Goal: Information Seeking & Learning: Learn about a topic

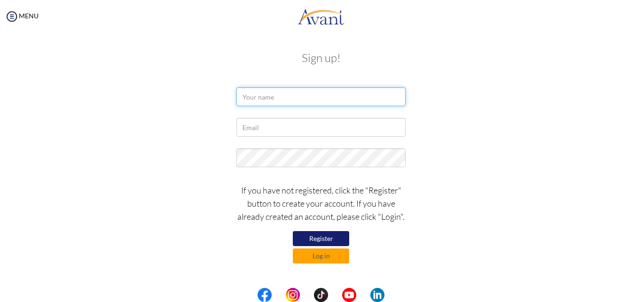
click at [279, 99] on input "text" at bounding box center [321, 96] width 169 height 19
type input "c"
type input "C"
click at [245, 98] on input "catherine Wakarindi" at bounding box center [321, 96] width 169 height 19
click at [305, 98] on input "Catherine Wakarindi" at bounding box center [321, 96] width 169 height 19
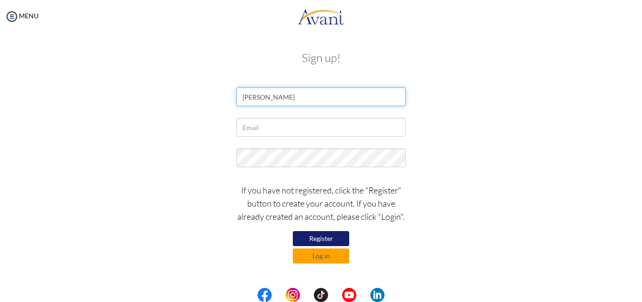
type input "Catherine Wakarindi"
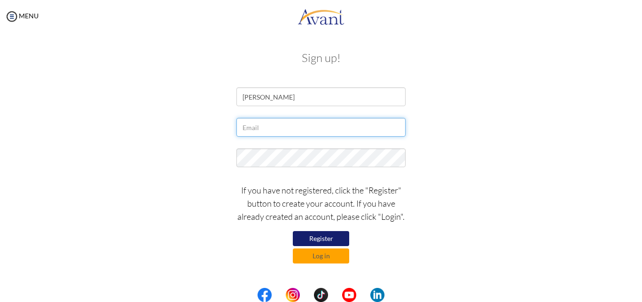
click at [262, 128] on input "text" at bounding box center [321, 127] width 169 height 19
type input "wachiracate017@gmail.com"
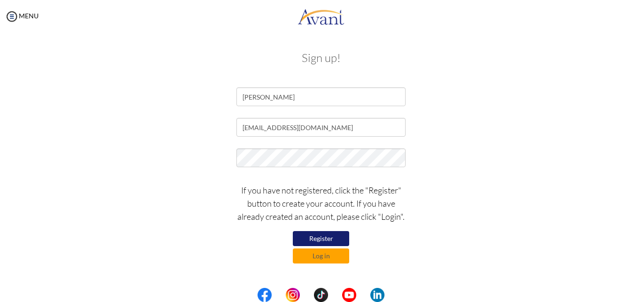
click at [499, 123] on div "wachiracate017@gmail.com" at bounding box center [321, 130] width 550 height 24
click at [321, 255] on button "Log in" at bounding box center [321, 256] width 56 height 15
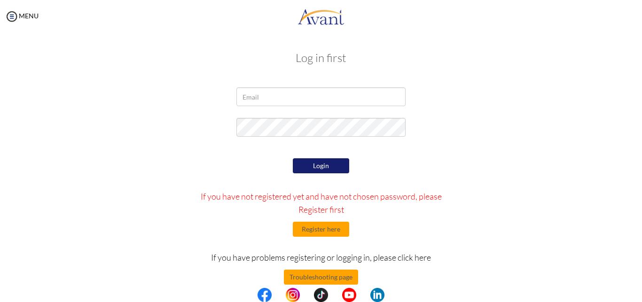
click at [361, 158] on div "Login If you have not registered yet and have not chosen password, please Regis…" at bounding box center [321, 244] width 275 height 177
click at [318, 233] on button "Register here" at bounding box center [321, 229] width 56 height 15
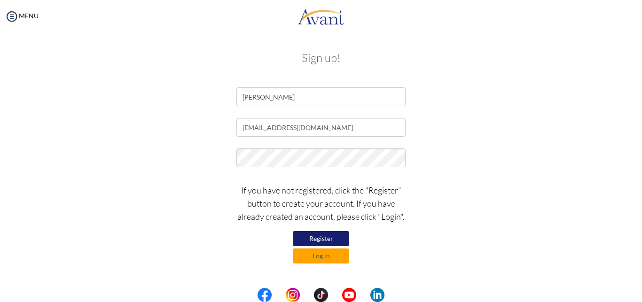
click at [323, 241] on button "Register" at bounding box center [321, 238] width 56 height 15
click at [326, 237] on button "Register" at bounding box center [321, 238] width 56 height 15
click at [316, 235] on button "Register" at bounding box center [321, 238] width 56 height 15
click at [321, 257] on button "Log in" at bounding box center [321, 256] width 56 height 15
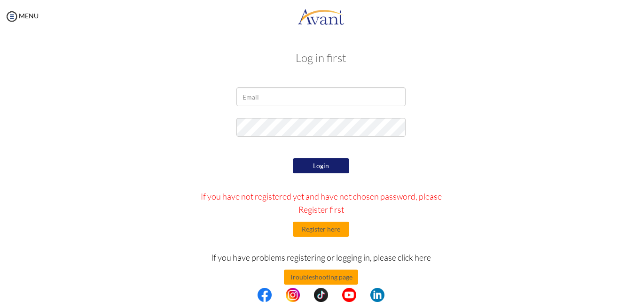
click at [313, 166] on button "Login" at bounding box center [321, 165] width 56 height 15
click at [247, 97] on input "email" at bounding box center [321, 96] width 169 height 19
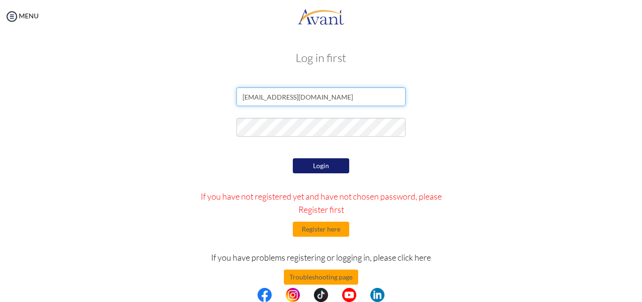
type input "wachiracate017@gmail.com"
click at [322, 170] on button "Login" at bounding box center [321, 165] width 56 height 15
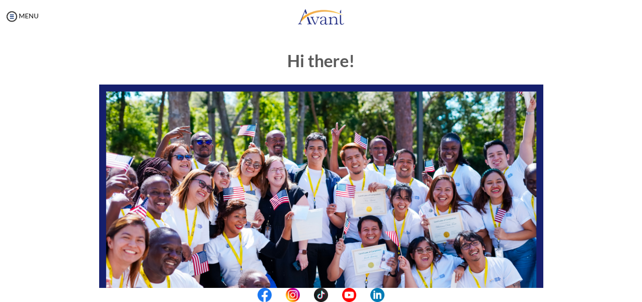
click at [351, 182] on img at bounding box center [321, 210] width 444 height 250
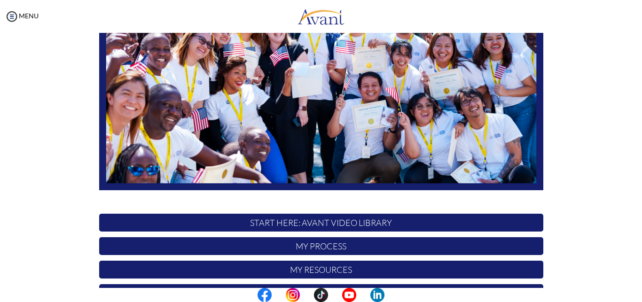
scroll to position [220, 0]
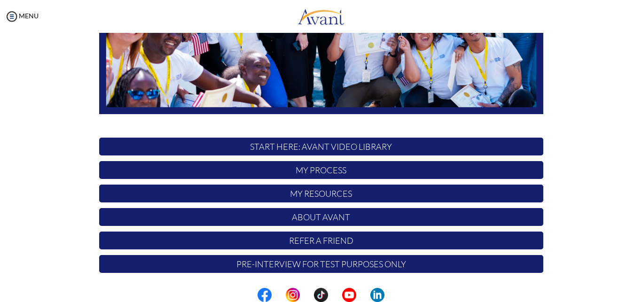
click at [332, 171] on p "My Process" at bounding box center [321, 170] width 444 height 18
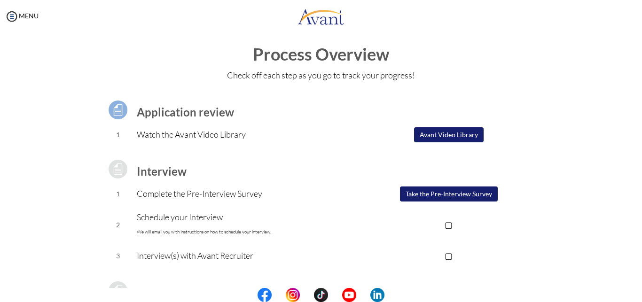
scroll to position [0, 0]
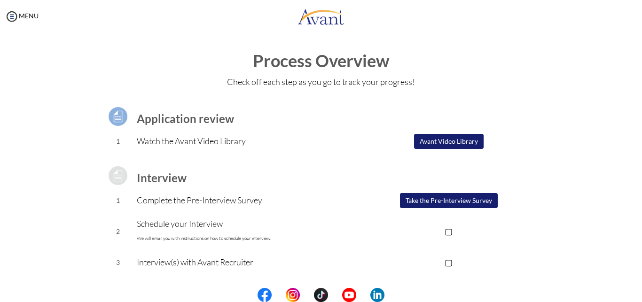
click at [439, 143] on button "Avant Video Library" at bounding box center [449, 141] width 70 height 15
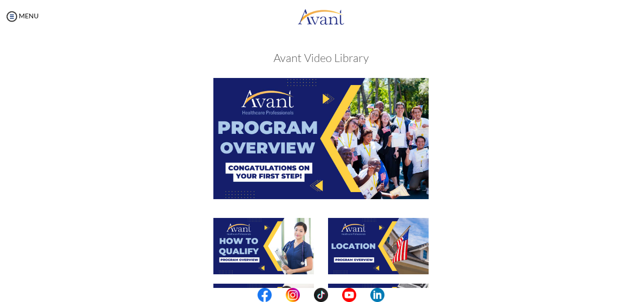
click at [266, 133] on img at bounding box center [320, 138] width 215 height 121
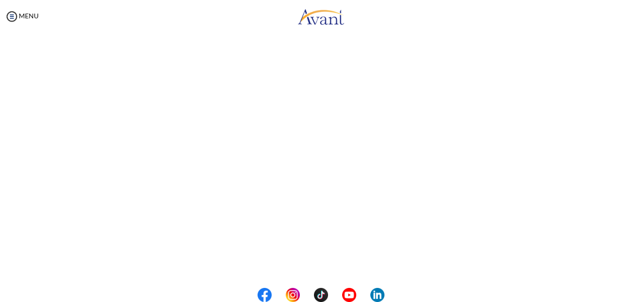
scroll to position [160, 0]
click at [308, 263] on button "Back to Avant Video Library" at bounding box center [321, 263] width 93 height 15
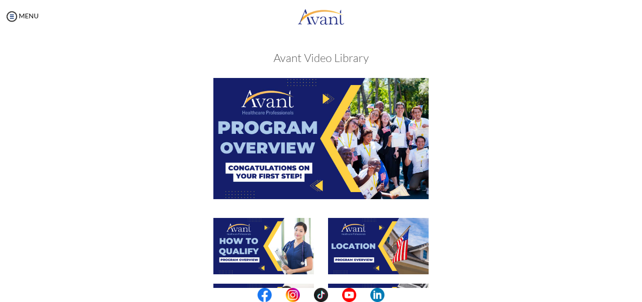
scroll to position [144, 0]
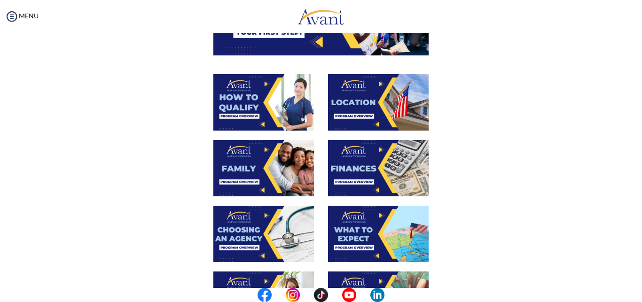
click at [253, 104] on img at bounding box center [263, 102] width 101 height 56
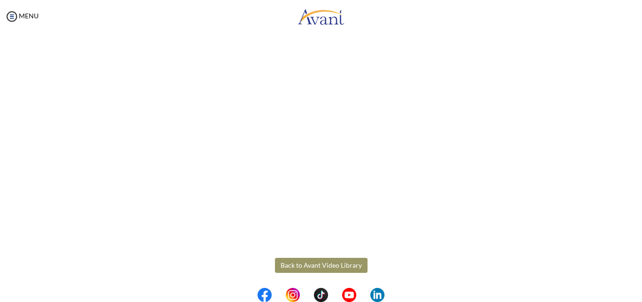
scroll to position [160, 0]
click at [313, 265] on button "Back to Avant Video Library" at bounding box center [321, 263] width 93 height 15
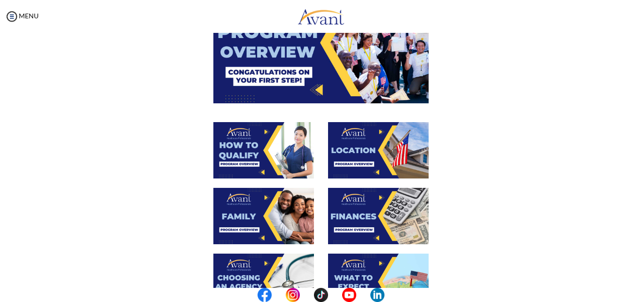
scroll to position [144, 0]
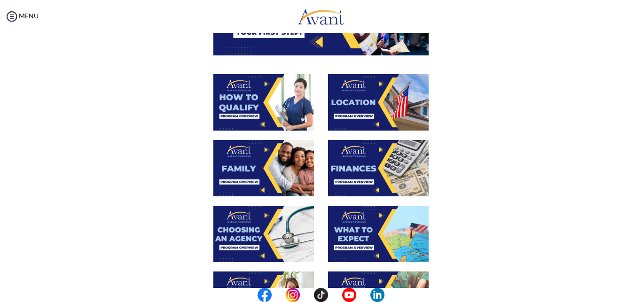
click at [286, 180] on img at bounding box center [263, 168] width 101 height 56
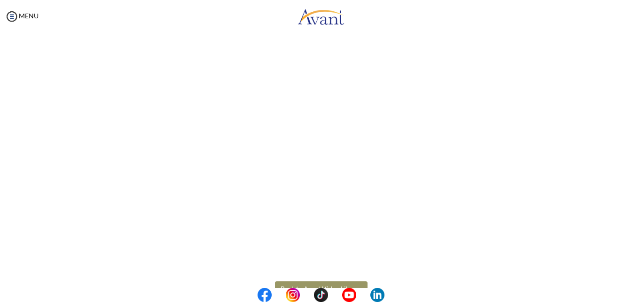
scroll to position [240, 0]
click at [291, 284] on button "Back to Avant Video Library" at bounding box center [321, 283] width 93 height 15
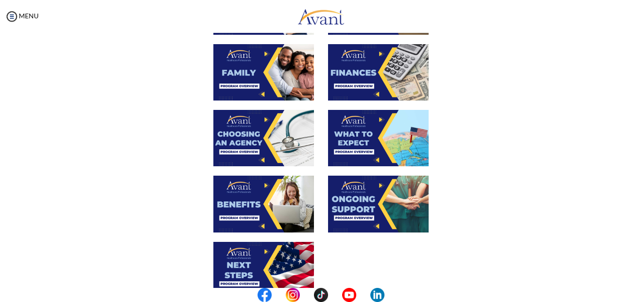
click at [315, 144] on div at bounding box center [263, 143] width 115 height 66
click at [284, 147] on img at bounding box center [263, 138] width 101 height 56
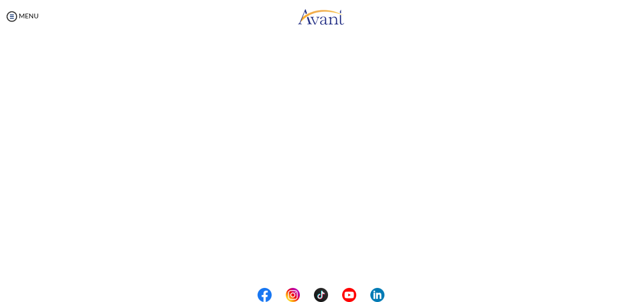
scroll to position [260, 0]
click at [315, 262] on button "Back to Avant Video Library" at bounding box center [321, 263] width 93 height 15
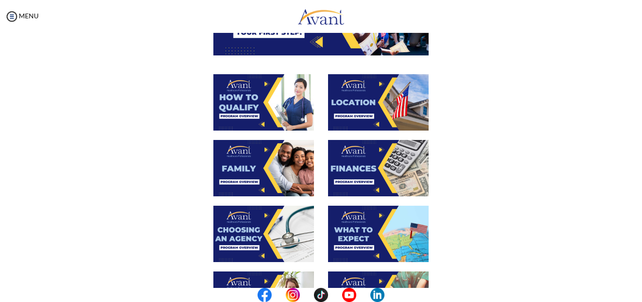
scroll to position [240, 0]
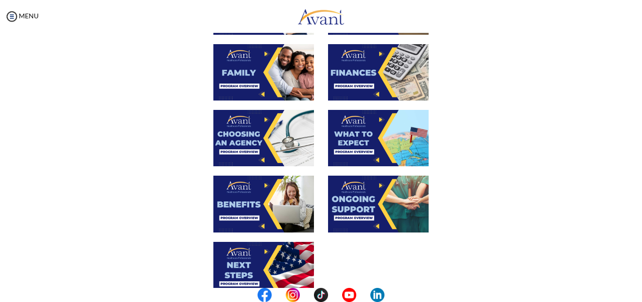
click at [278, 221] on img at bounding box center [263, 204] width 101 height 56
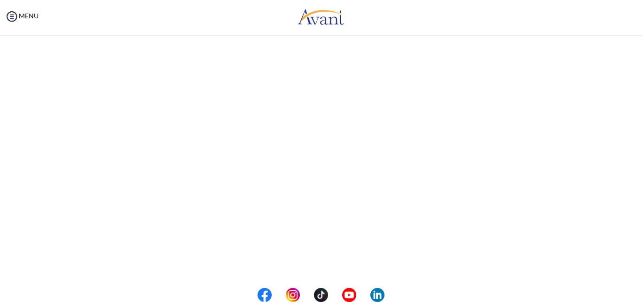
click at [259, 302] on html "Maintenance break. Please come back in 2 hours. MENU My Status What is the next…" at bounding box center [321, 151] width 642 height 302
click at [293, 265] on button "Back to Avant Video Library" at bounding box center [321, 263] width 93 height 15
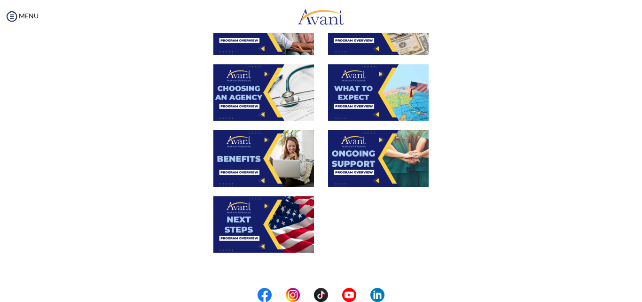
scroll to position [288, 0]
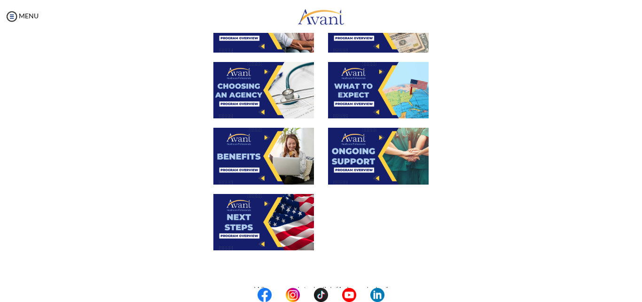
click at [256, 231] on img at bounding box center [263, 222] width 101 height 56
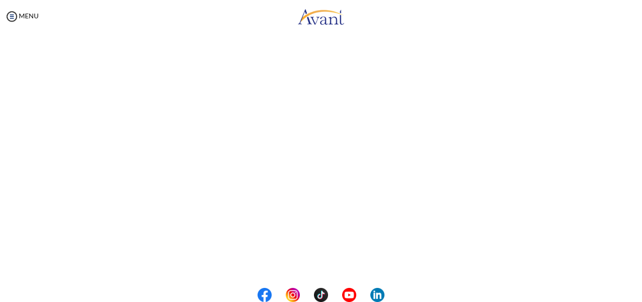
scroll to position [260, 0]
click at [290, 265] on button "Back to Avant Video Library" at bounding box center [321, 263] width 93 height 15
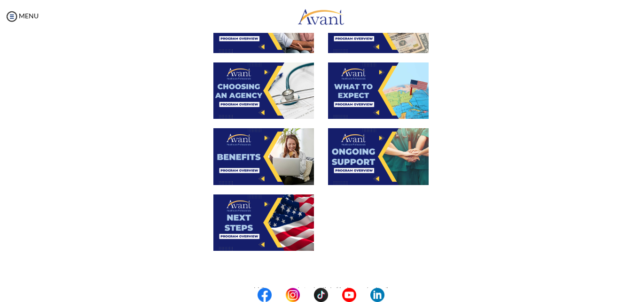
scroll to position [248, 0]
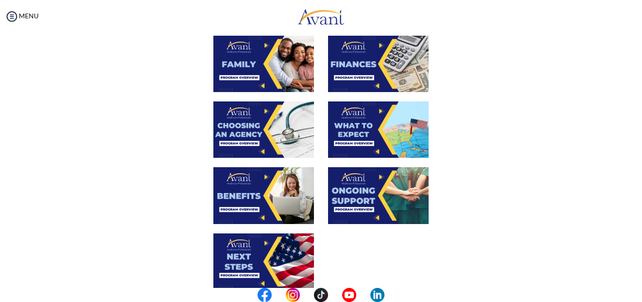
click at [359, 140] on img at bounding box center [378, 130] width 101 height 56
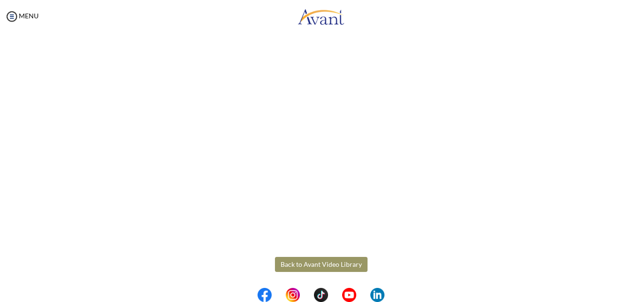
scroll to position [260, 0]
click at [300, 264] on button "Back to Avant Video Library" at bounding box center [321, 263] width 93 height 15
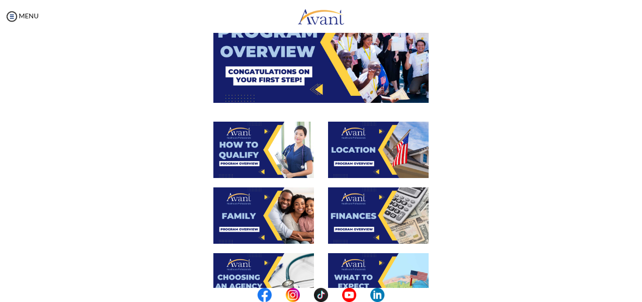
scroll to position [96, 0]
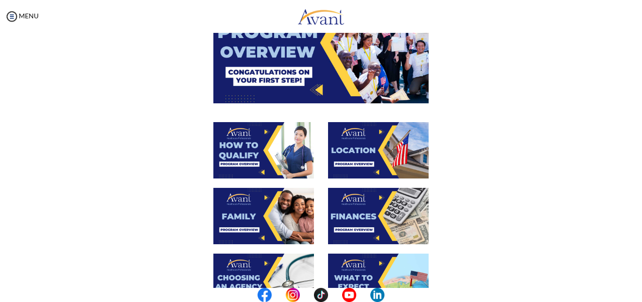
click at [247, 153] on img at bounding box center [263, 150] width 101 height 56
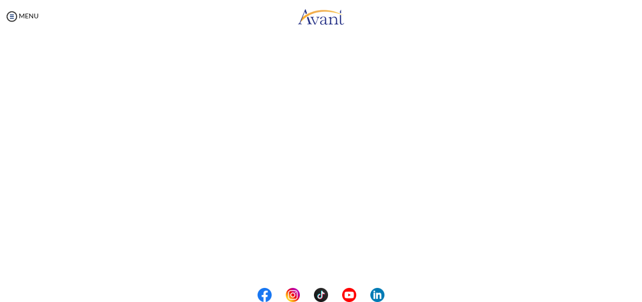
scroll to position [160, 0]
click at [305, 266] on button "Back to Avant Video Library" at bounding box center [321, 263] width 93 height 15
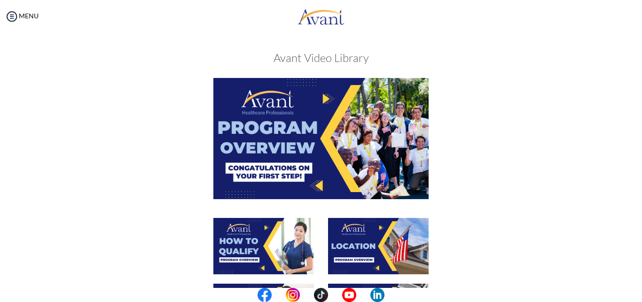
click at [384, 251] on img at bounding box center [378, 246] width 101 height 56
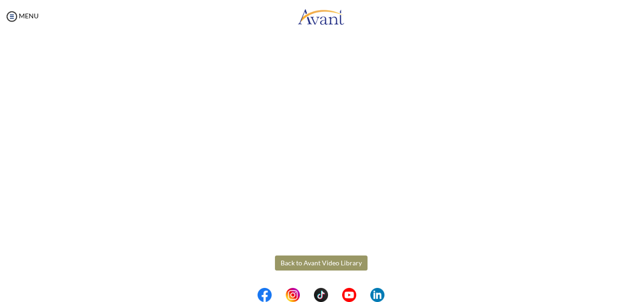
click at [307, 266] on button "Back to Avant Video Library" at bounding box center [321, 263] width 93 height 15
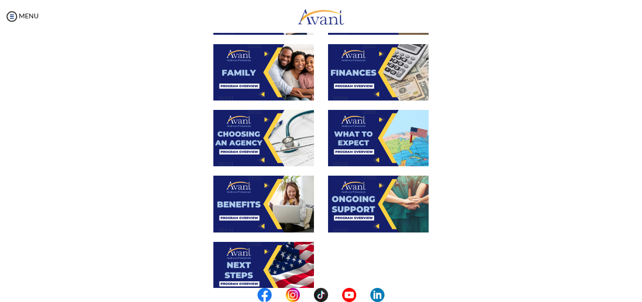
scroll to position [192, 0]
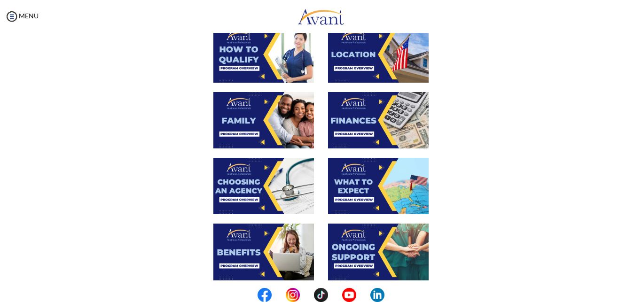
click at [368, 124] on img at bounding box center [378, 120] width 101 height 56
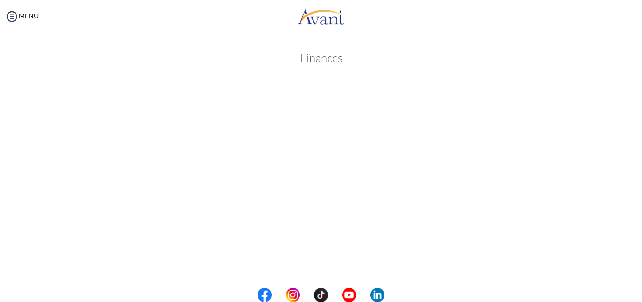
scroll to position [160, 0]
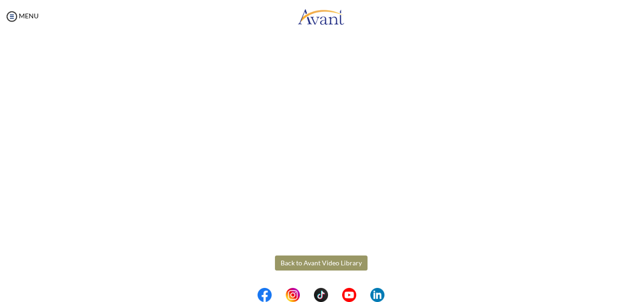
click at [292, 263] on button "Back to Avant Video Library" at bounding box center [321, 263] width 93 height 15
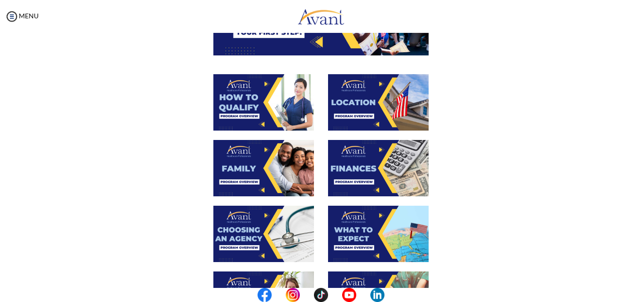
scroll to position [192, 0]
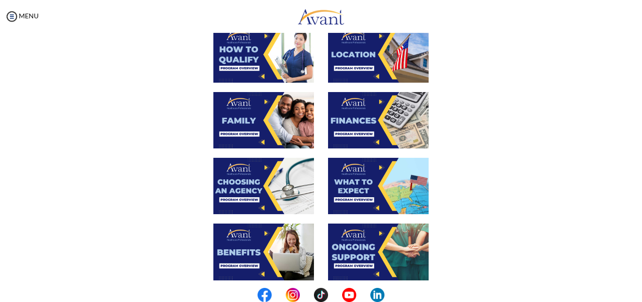
click at [372, 189] on img at bounding box center [378, 186] width 101 height 56
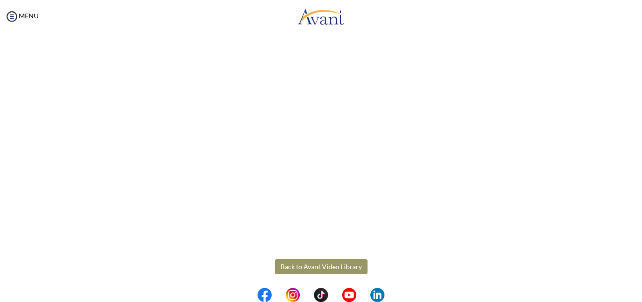
scroll to position [260, 0]
click at [305, 263] on button "Back to Avant Video Library" at bounding box center [321, 263] width 93 height 15
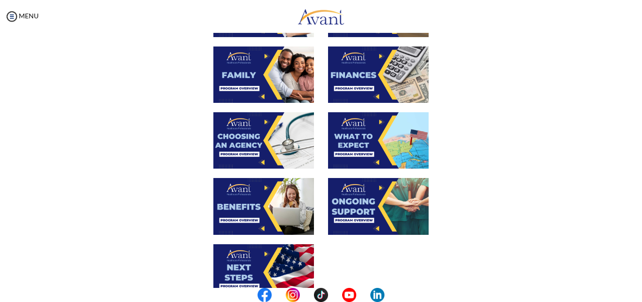
scroll to position [288, 0]
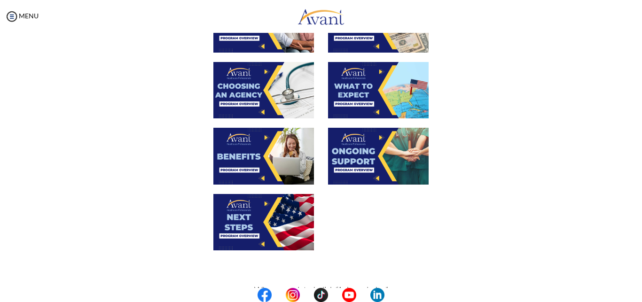
click at [355, 161] on img at bounding box center [378, 156] width 101 height 56
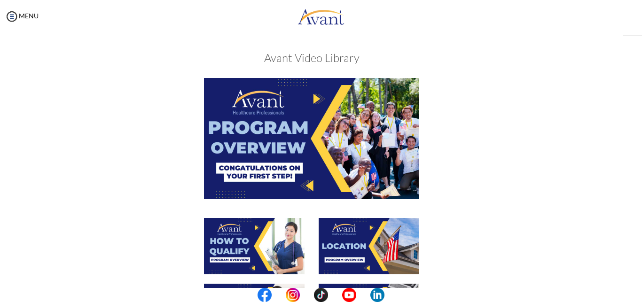
click at [355, 161] on html "Maintenance break. Please come back in 2 hours. MENU My Status What is the next…" at bounding box center [321, 151] width 642 height 302
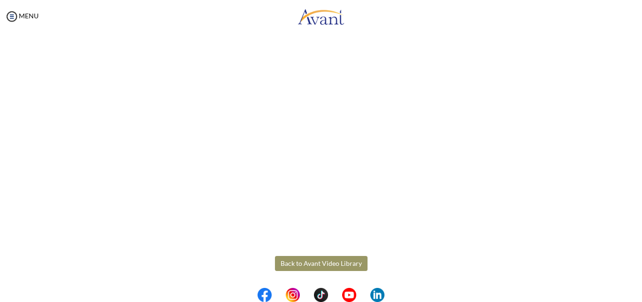
scroll to position [260, 0]
click at [300, 268] on button "Back to Avant Video Library" at bounding box center [321, 263] width 93 height 15
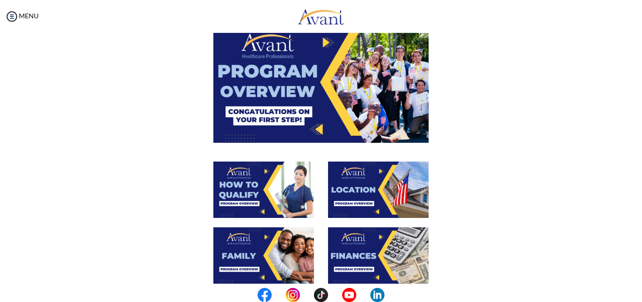
scroll to position [104, 0]
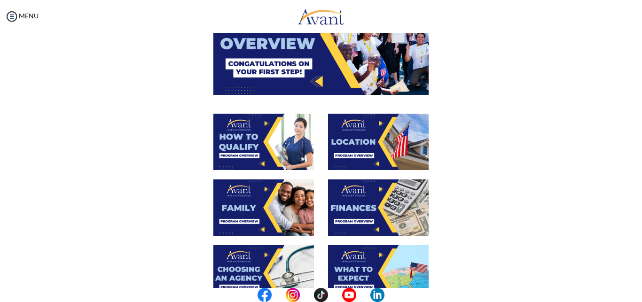
click at [276, 207] on img at bounding box center [263, 208] width 101 height 56
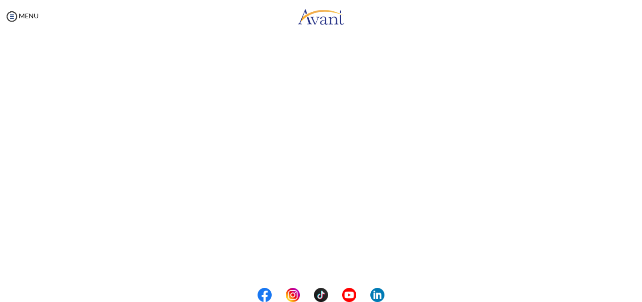
scroll to position [213, 0]
